Goal: Transaction & Acquisition: Purchase product/service

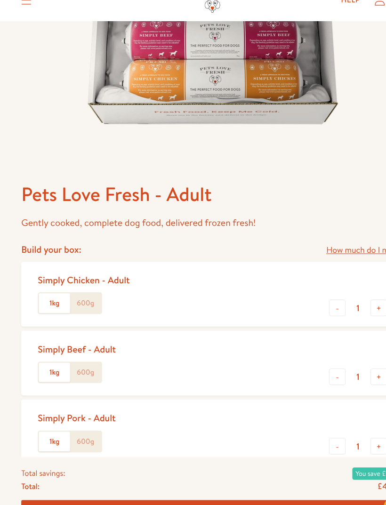
scroll to position [224, 0]
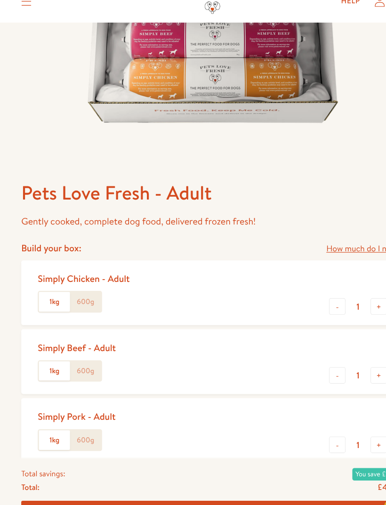
click at [82, 283] on label "600g" at bounding box center [78, 292] width 28 height 18
click at [0, 0] on input "600g" at bounding box center [0, 0] width 0 height 0
click at [86, 346] on label "600g" at bounding box center [78, 355] width 28 height 18
click at [0, 0] on input "600g" at bounding box center [0, 0] width 0 height 0
click at [86, 409] on label "600g" at bounding box center [78, 418] width 28 height 18
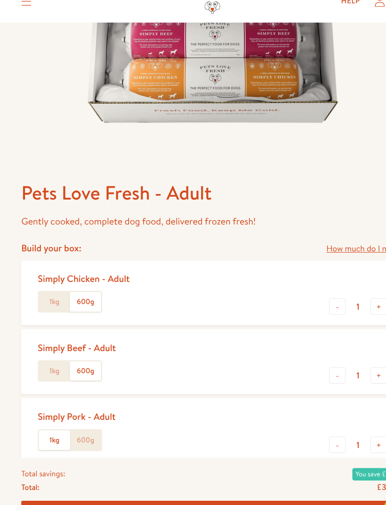
click at [0, 0] on input "600g" at bounding box center [0, 0] width 0 height 0
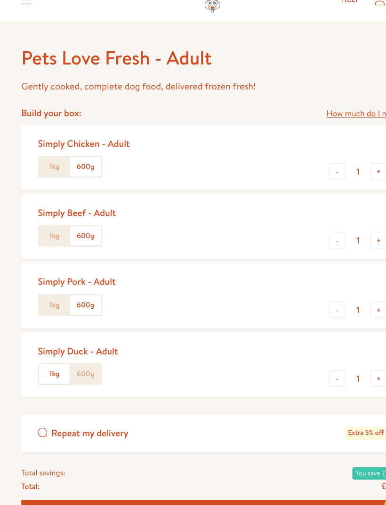
scroll to position [345, 0]
click at [83, 350] on label "600g" at bounding box center [78, 359] width 28 height 18
click at [0, 0] on input "600g" at bounding box center [0, 0] width 0 height 0
click at [305, 355] on button "-" at bounding box center [306, 362] width 15 height 15
type input "0"
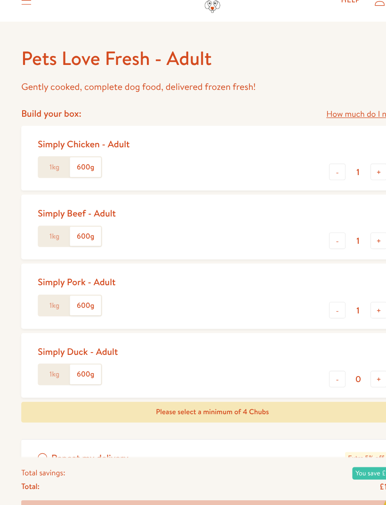
click at [301, 293] on button "-" at bounding box center [306, 300] width 15 height 15
type input "0"
click at [301, 230] on button "-" at bounding box center [306, 237] width 15 height 15
type input "0"
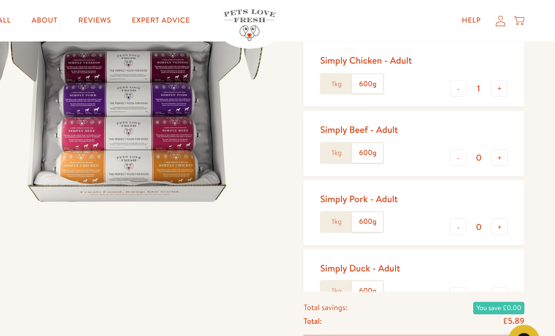
scroll to position [140, 0]
